Goal: Task Accomplishment & Management: Manage account settings

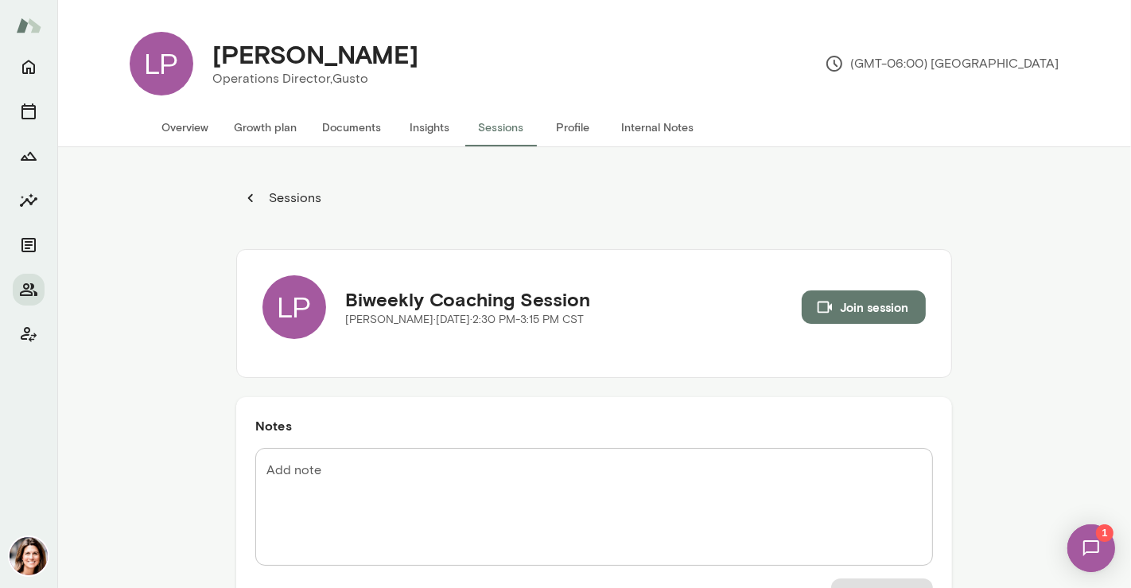
click at [487, 126] on button "Sessions" at bounding box center [501, 127] width 72 height 38
click at [491, 126] on button "Sessions" at bounding box center [501, 127] width 72 height 38
click at [510, 134] on button "Sessions" at bounding box center [501, 127] width 72 height 38
click at [298, 191] on p "Sessions" at bounding box center [294, 197] width 56 height 19
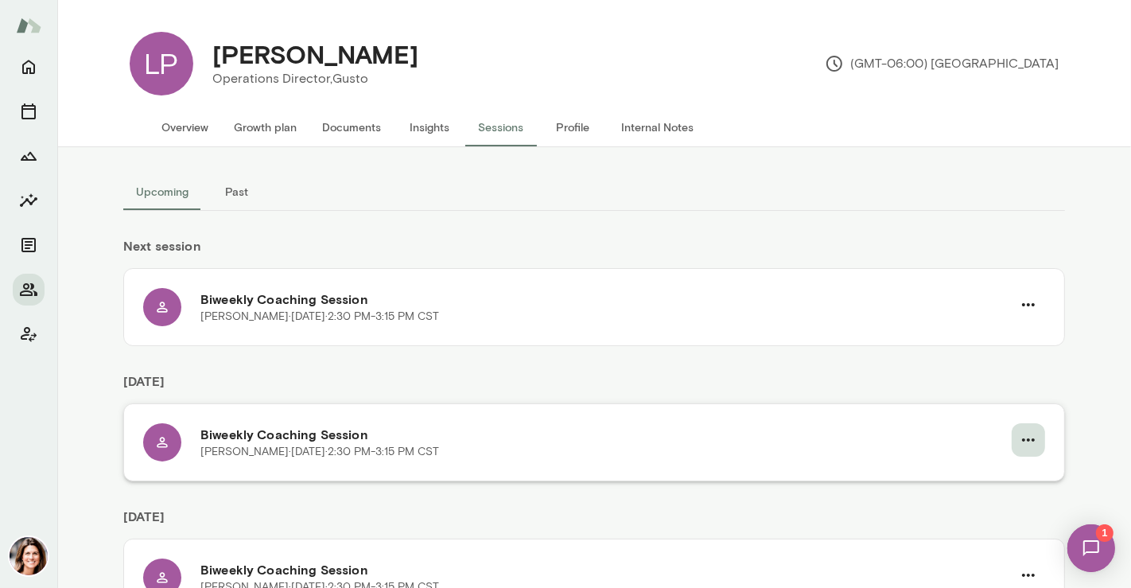
click at [1027, 435] on icon "button" at bounding box center [1028, 439] width 19 height 19
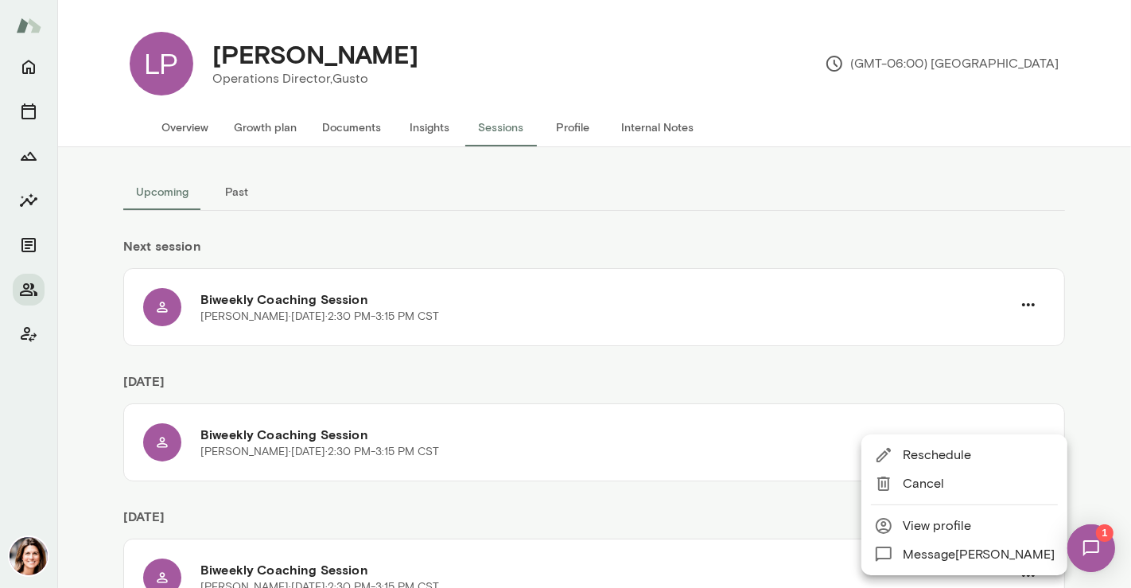
drag, startPoint x: 944, startPoint y: 438, endPoint x: 945, endPoint y: 459, distance: 20.7
click at [945, 459] on ul "Reschedule Cancel View profile Message [PERSON_NAME]" at bounding box center [964, 504] width 206 height 141
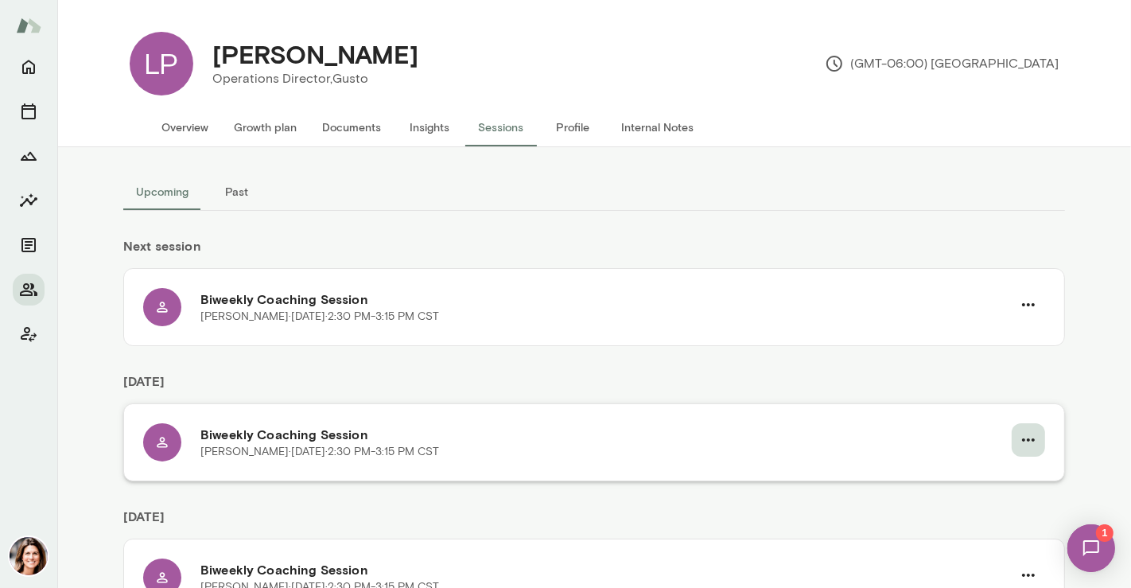
click at [1019, 444] on icon "button" at bounding box center [1028, 439] width 19 height 19
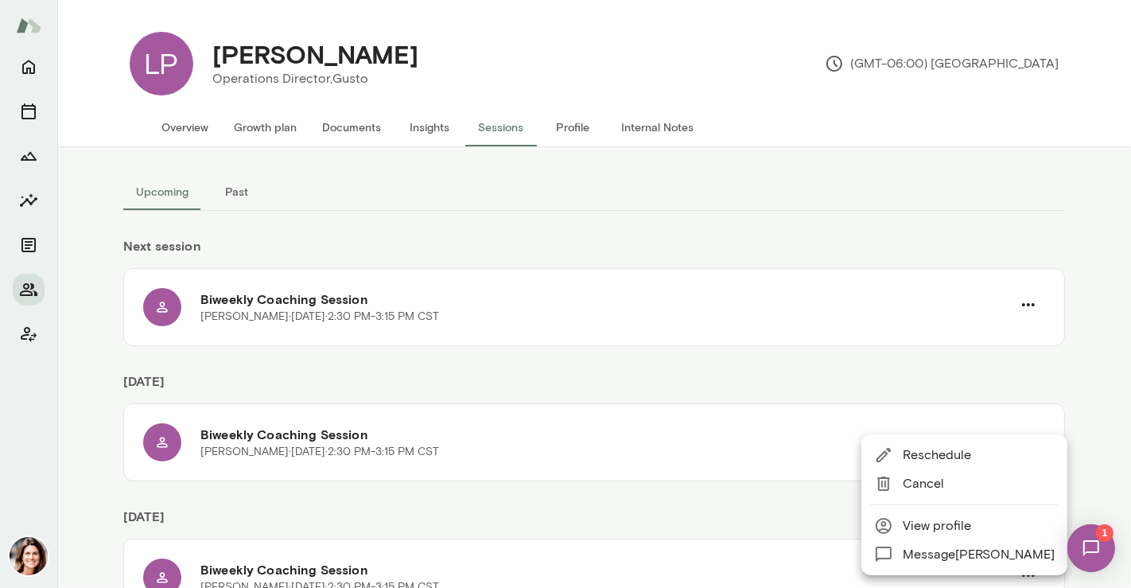
click at [940, 453] on span "Reschedule" at bounding box center [979, 454] width 152 height 19
